Goal: Information Seeking & Learning: Learn about a topic

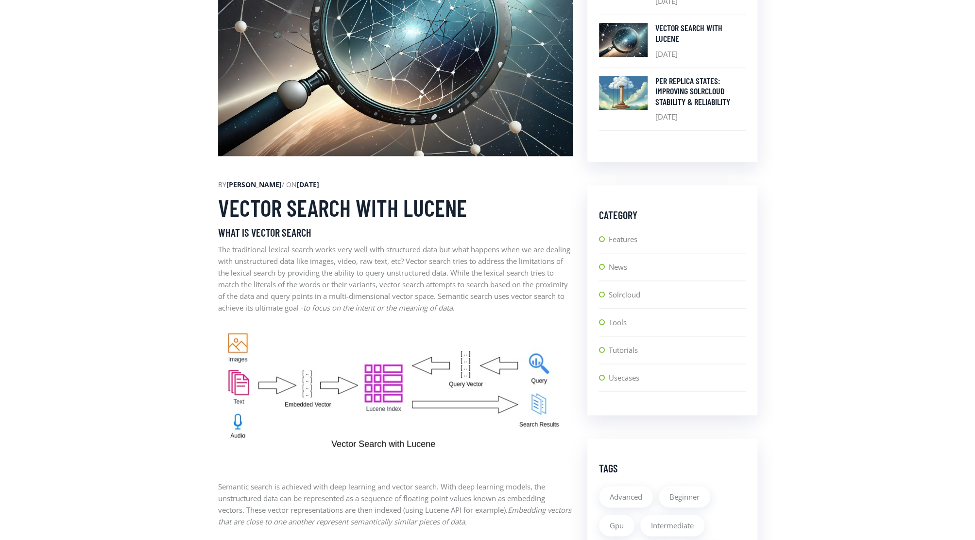
scroll to position [577, 0]
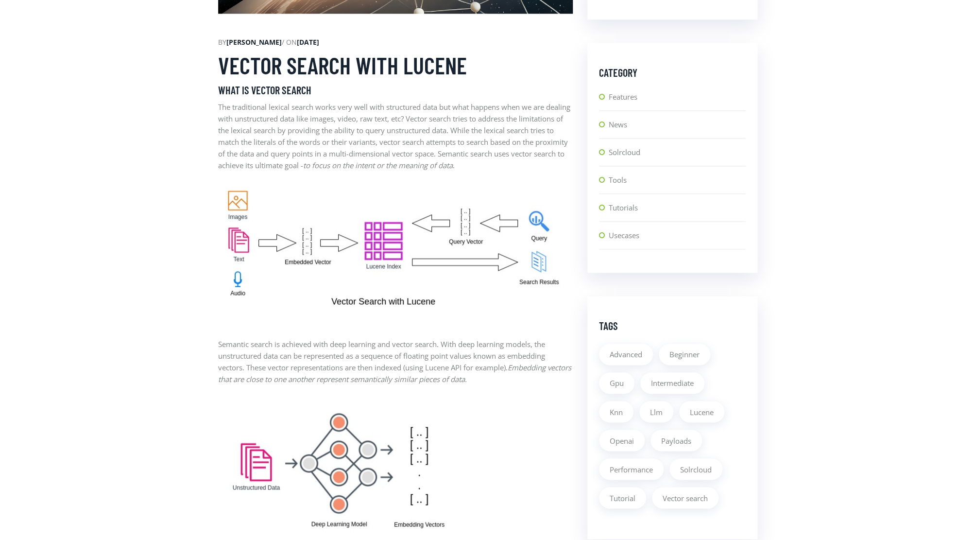
click at [315, 134] on p "The traditional lexical search works very well with structured data but what ha…" at bounding box center [395, 136] width 355 height 70
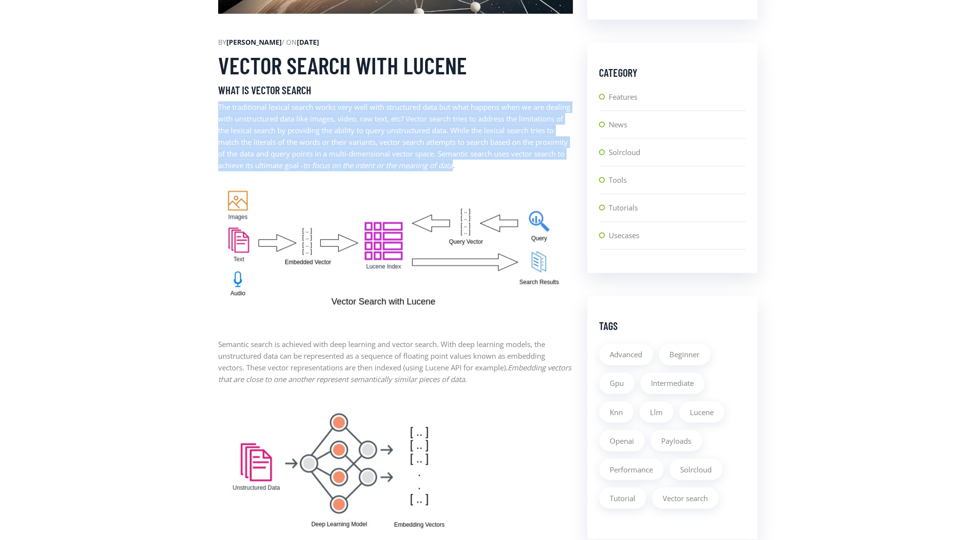
click at [315, 134] on p "The traditional lexical search works very well with structured data but what ha…" at bounding box center [395, 136] width 355 height 70
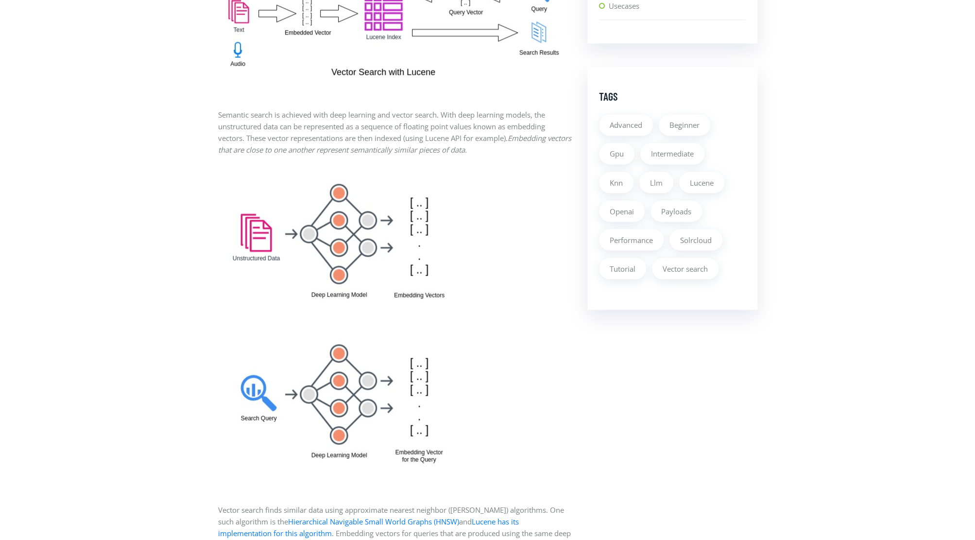
scroll to position [810, 0]
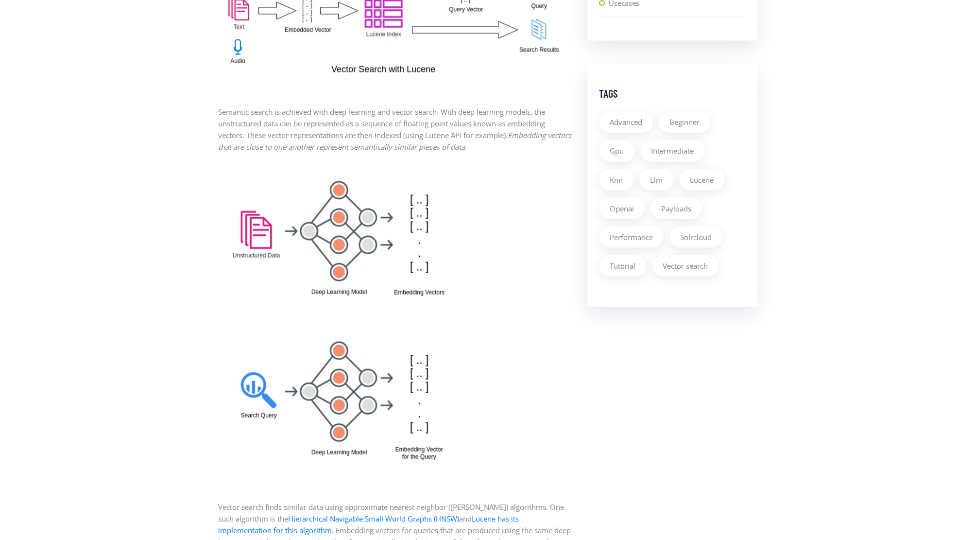
click at [300, 135] on p "Semantic search is achieved with deep learning and vector search. With deep lea…" at bounding box center [395, 129] width 355 height 47
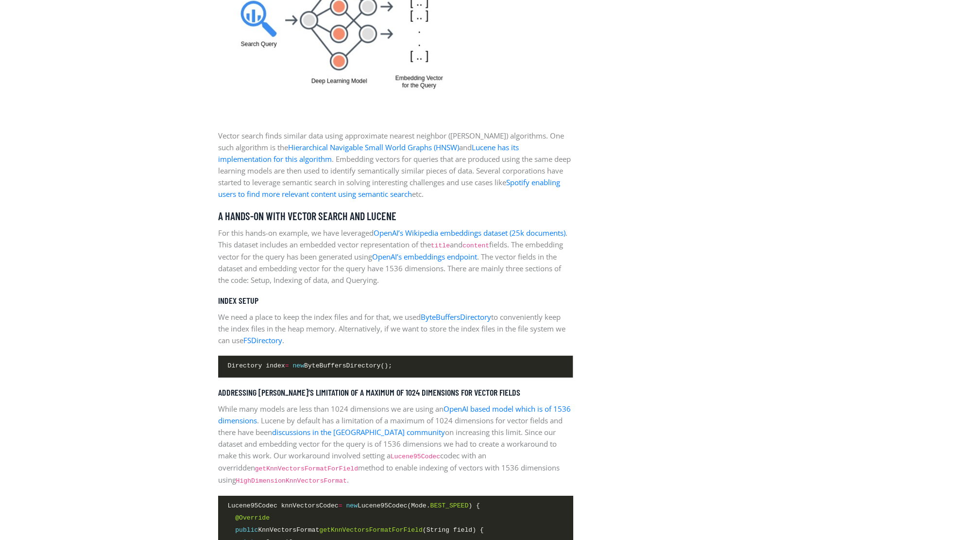
scroll to position [1182, 0]
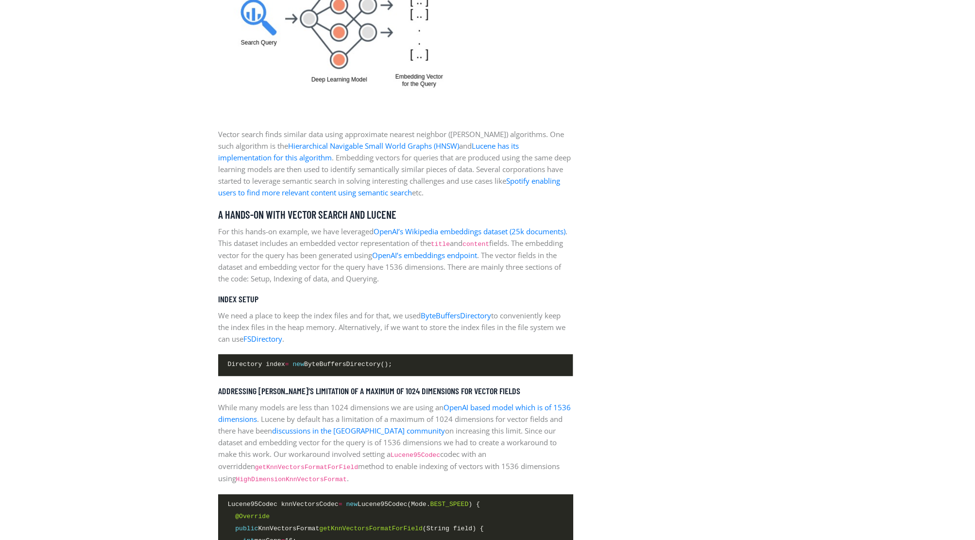
click at [308, 172] on p "Vector search finds similar data using approximate nearest neighbor ([PERSON_NA…" at bounding box center [395, 163] width 355 height 70
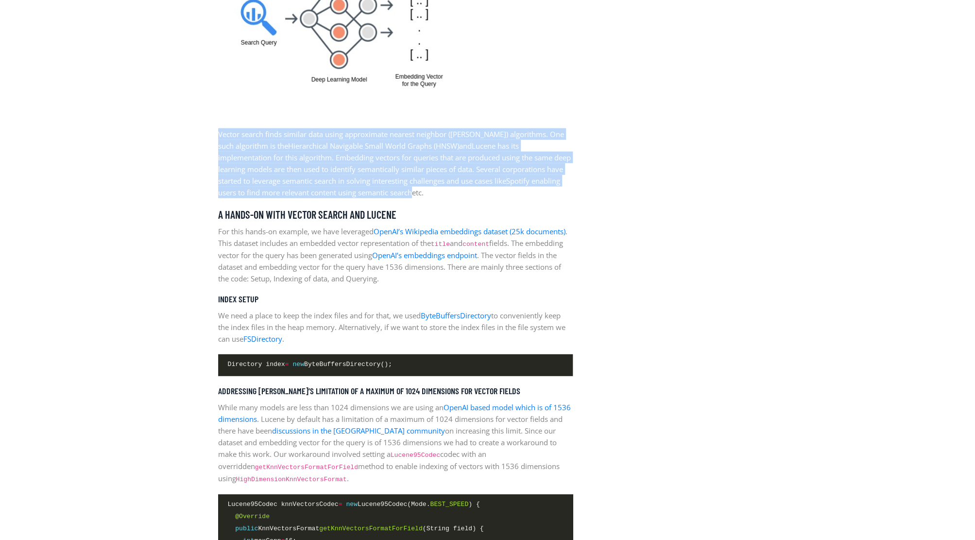
click at [308, 172] on p "Vector search finds similar data using approximate nearest neighbor ([PERSON_NA…" at bounding box center [395, 163] width 355 height 70
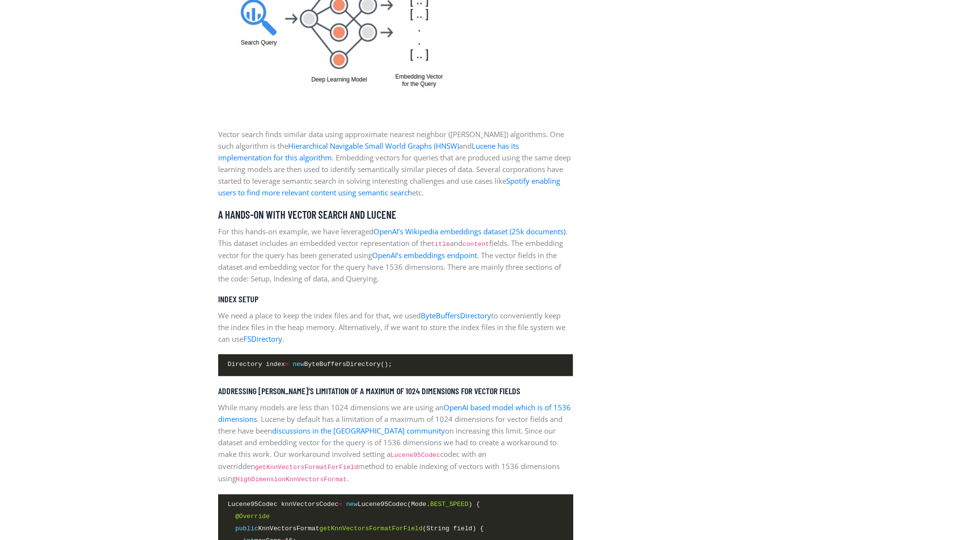
drag, startPoint x: 263, startPoint y: 246, endPoint x: 429, endPoint y: 255, distance: 165.5
click at [429, 255] on p "For this hands-on example, we have leveraged OpenAI’s Wikipedia embeddings data…" at bounding box center [395, 254] width 355 height 59
click at [313, 268] on p "For this hands-on example, we have leveraged OpenAI’s Wikipedia embeddings data…" at bounding box center [395, 254] width 355 height 59
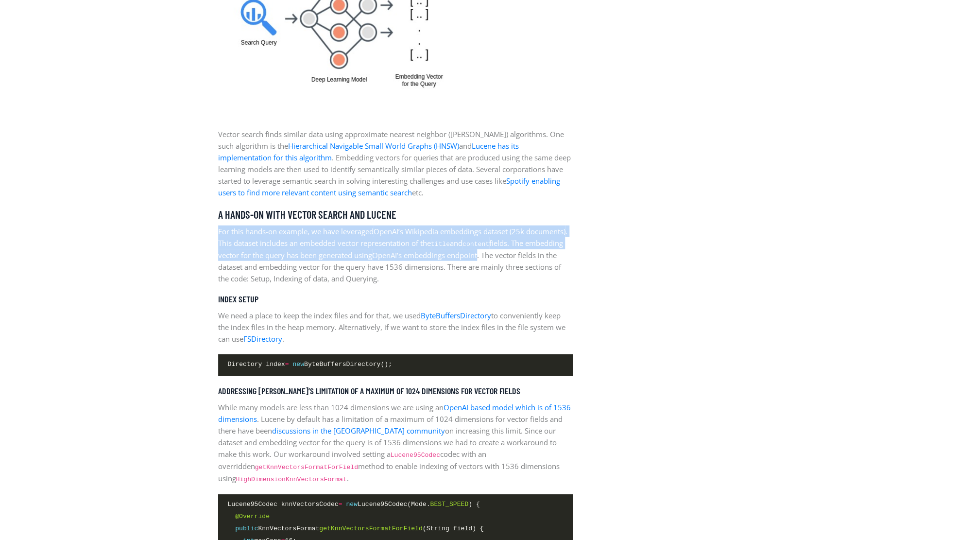
click at [313, 268] on p "For this hands-on example, we have leveraged OpenAI’s Wikipedia embeddings data…" at bounding box center [395, 254] width 355 height 59
